Goal: Navigation & Orientation: Go to known website

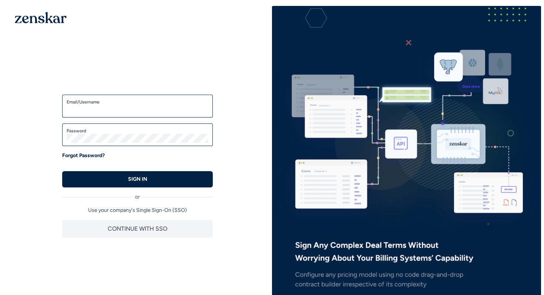
click at [132, 110] on input "Email/Username" at bounding box center [138, 109] width 142 height 9
type input "**********"
click at [126, 147] on form "**********" at bounding box center [137, 141] width 151 height 93
click at [62, 171] on button "SIGN IN" at bounding box center [137, 179] width 151 height 16
